Goal: Task Accomplishment & Management: Use online tool/utility

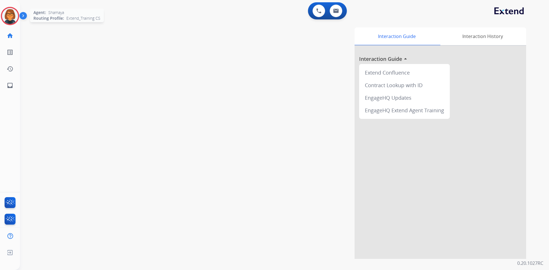
click at [2, 13] on div at bounding box center [10, 16] width 18 height 18
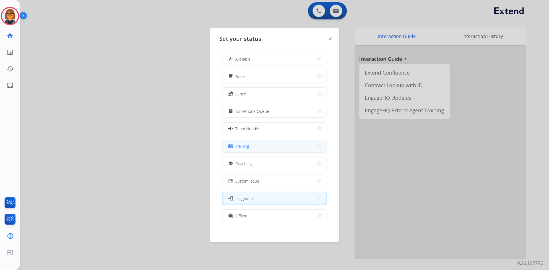
click at [255, 140] on button "menu_book Training" at bounding box center [274, 146] width 104 height 12
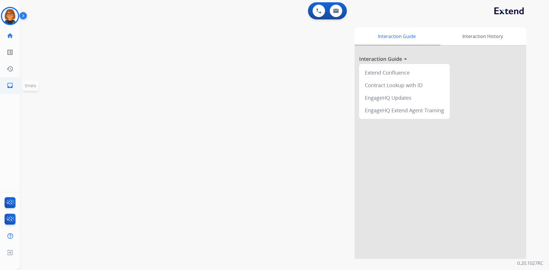
click at [4, 85] on link "inbox Emails" at bounding box center [10, 85] width 16 height 16
select select "**********"
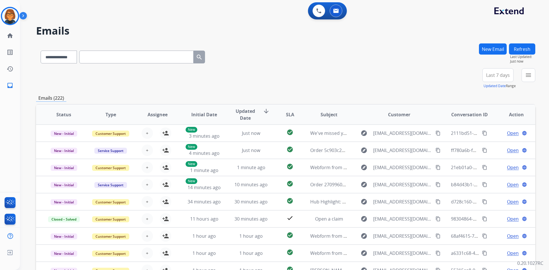
click at [496, 74] on span "Last 7 days" at bounding box center [498, 75] width 24 height 2
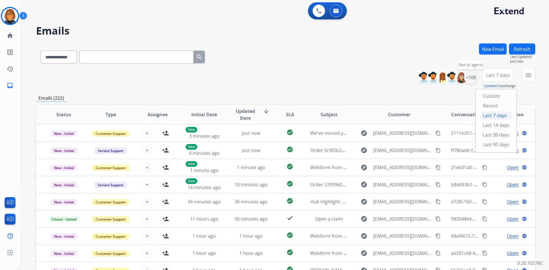
click at [472, 79] on div "+100" at bounding box center [471, 78] width 14 height 14
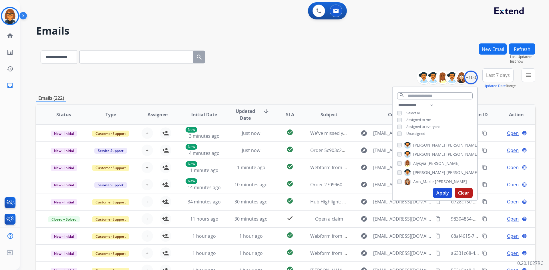
click at [414, 134] on span "Unassigned" at bounding box center [415, 133] width 19 height 5
click at [443, 194] on button "Apply" at bounding box center [442, 193] width 19 height 10
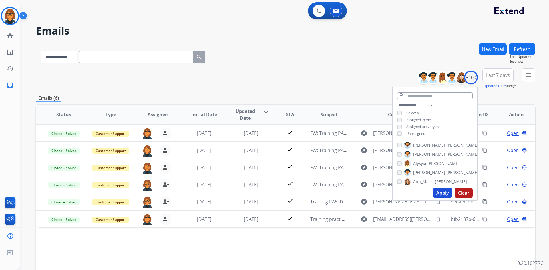
click at [345, 82] on div "**********" at bounding box center [285, 78] width 499 height 21
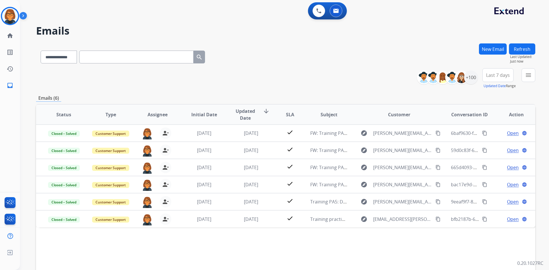
click at [508, 75] on span "Last 7 days" at bounding box center [498, 75] width 24 height 2
click at [482, 95] on div "Custom" at bounding box center [495, 96] width 31 height 9
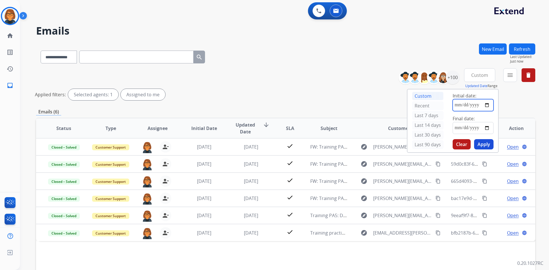
click at [488, 106] on input "date" at bounding box center [472, 105] width 41 height 12
type input "**********"
click at [485, 130] on input "date" at bounding box center [472, 128] width 41 height 12
type input "**********"
click at [483, 146] on button "Apply" at bounding box center [483, 144] width 19 height 10
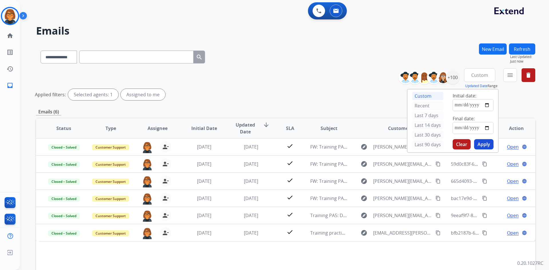
click at [284, 92] on div "Applied filters: Selected agents: 1 Assigned to me" at bounding box center [284, 94] width 499 height 11
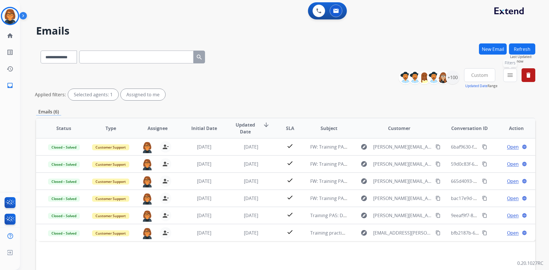
click at [505, 72] on button "menu Filters" at bounding box center [510, 75] width 14 height 14
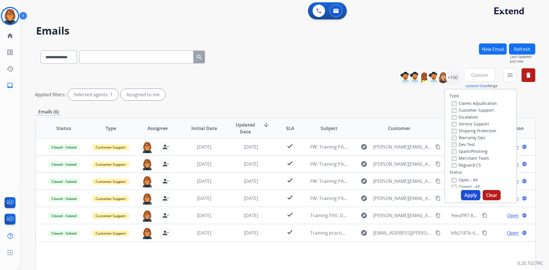
scroll to position [29, 0]
click at [454, 152] on label "Open - All" at bounding box center [464, 151] width 26 height 5
click at [461, 194] on button "Apply" at bounding box center [470, 195] width 19 height 10
